Goal: Task Accomplishment & Management: Use online tool/utility

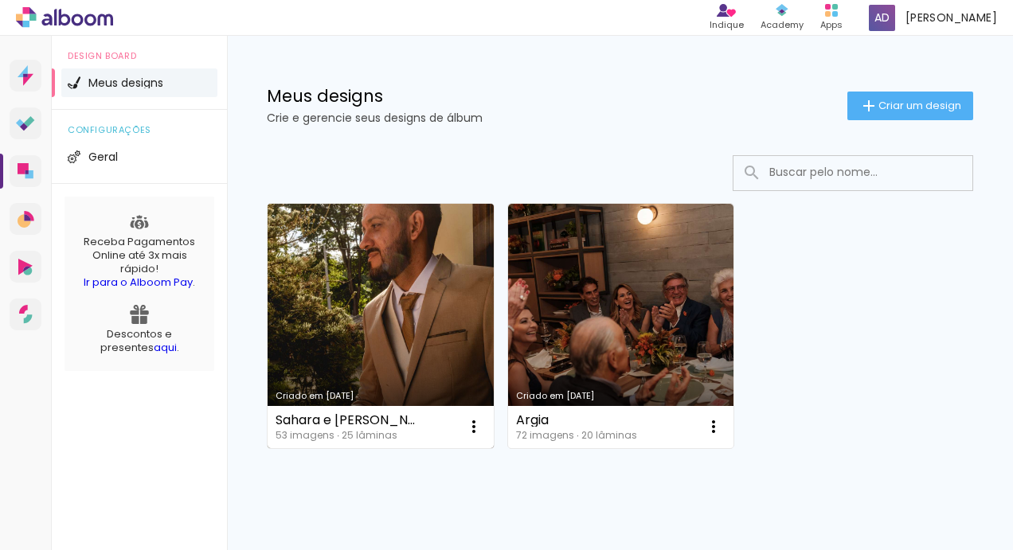
click at [366, 293] on link "Criado em [DATE]" at bounding box center [381, 326] width 226 height 245
